Goal: Check status: Check status

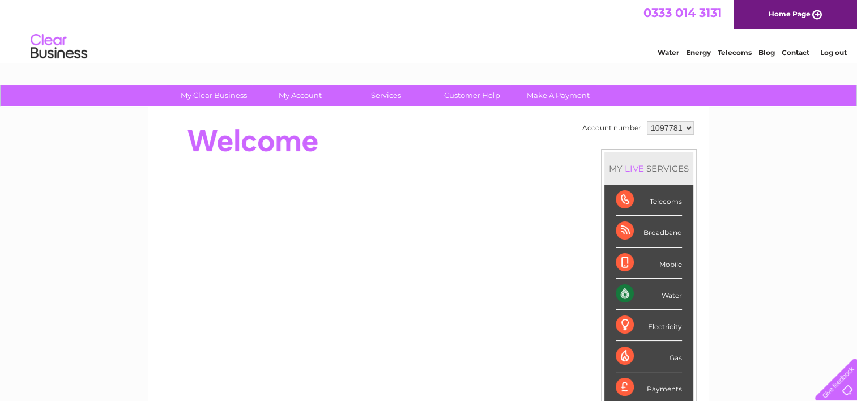
click at [684, 127] on select "1097781" at bounding box center [670, 128] width 47 height 14
click at [737, 125] on div "My Clear Business Login Details My Details My Preferences Link Account My Accou…" at bounding box center [428, 403] width 857 height 637
click at [675, 131] on select "1097781" at bounding box center [670, 128] width 47 height 14
drag, startPoint x: 700, startPoint y: 123, endPoint x: 693, endPoint y: 123, distance: 7.4
click at [699, 123] on div "Account number 1097781 MY LIVE SERVICES Telecoms Broadband Mobile Water Electri…" at bounding box center [428, 317] width 561 height 421
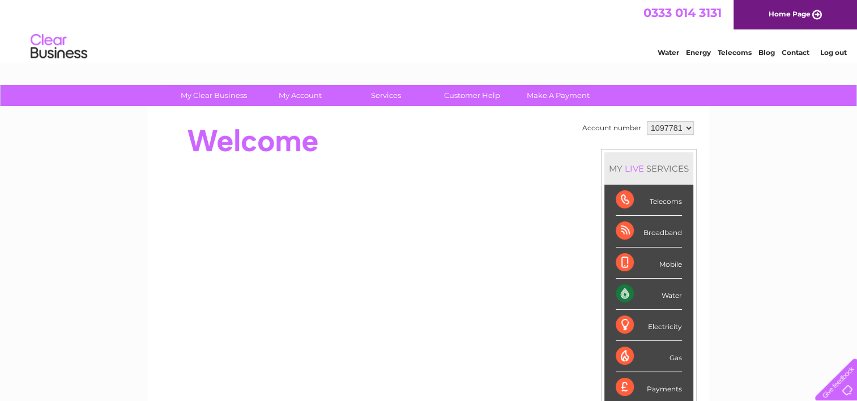
click at [683, 124] on select "1097781" at bounding box center [670, 128] width 47 height 14
click at [734, 129] on div "My Clear Business Login Details My Details My Preferences Link Account My Accou…" at bounding box center [428, 403] width 857 height 637
click at [680, 126] on select "1097781" at bounding box center [670, 128] width 47 height 14
click at [720, 128] on div "My Clear Business Login Details My Details My Preferences Link Account My Accou…" at bounding box center [428, 403] width 857 height 637
click at [677, 128] on select "1097781" at bounding box center [670, 128] width 47 height 14
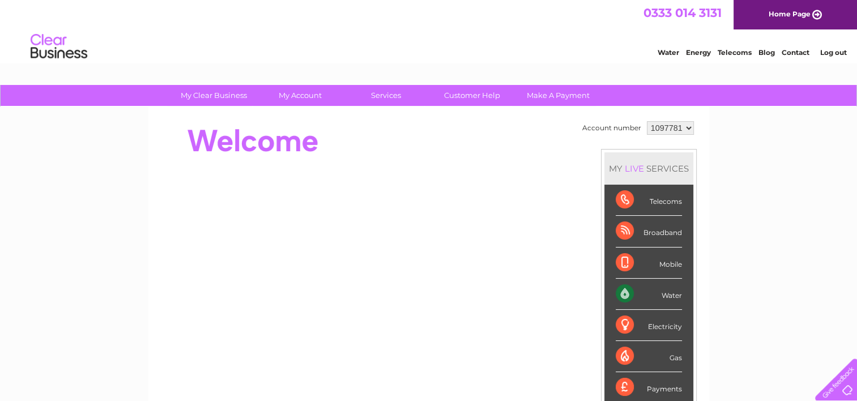
click at [706, 128] on div "Account number 1097781 MY LIVE SERVICES Telecoms Broadband Mobile Water Electri…" at bounding box center [428, 317] width 561 height 421
click at [679, 126] on select "1097781" at bounding box center [670, 128] width 47 height 14
click at [737, 126] on div "My Clear Business Login Details My Details My Preferences Link Account My Accou…" at bounding box center [428, 403] width 857 height 637
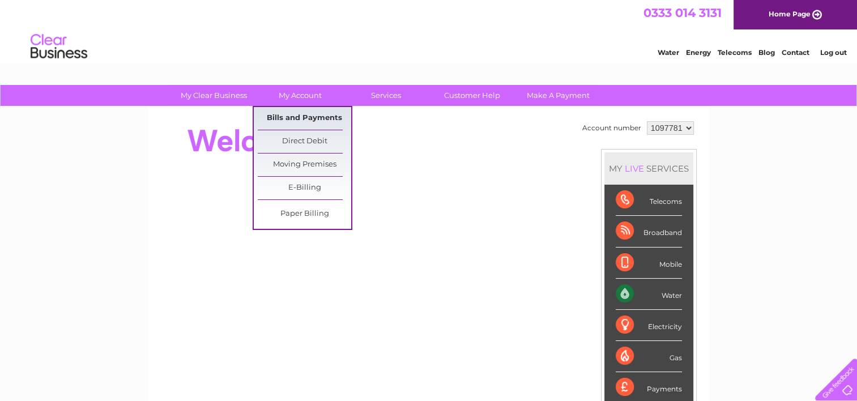
drag, startPoint x: 286, startPoint y: 116, endPoint x: 276, endPoint y: 116, distance: 9.6
click at [286, 116] on link "Bills and Payments" at bounding box center [304, 118] width 93 height 23
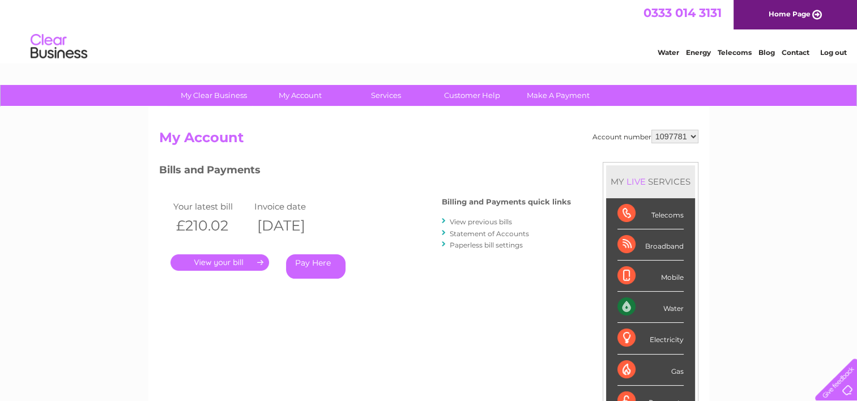
click at [689, 135] on select "1097781" at bounding box center [674, 137] width 47 height 14
click at [732, 148] on div "My Clear Business Login Details My Details My Preferences Link Account My Accou…" at bounding box center [428, 380] width 857 height 591
